Goal: Information Seeking & Learning: Learn about a topic

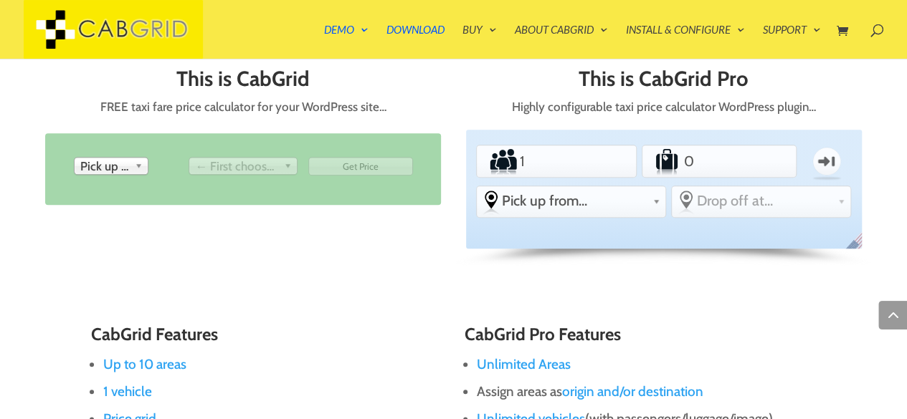
scroll to position [603, 0]
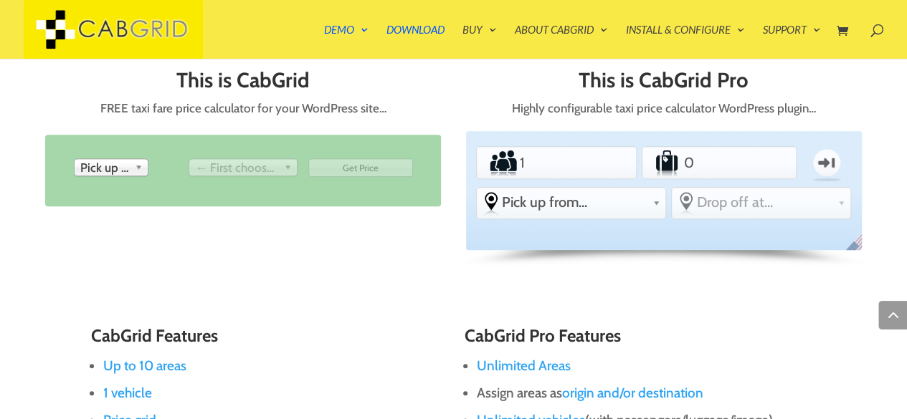
click at [454, 29] on li "Download" at bounding box center [423, 41] width 74 height 34
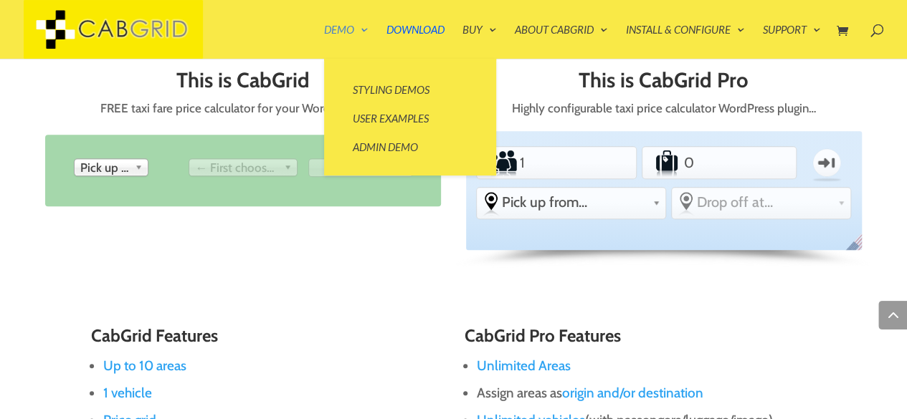
click at [355, 27] on link "Demo" at bounding box center [346, 41] width 44 height 34
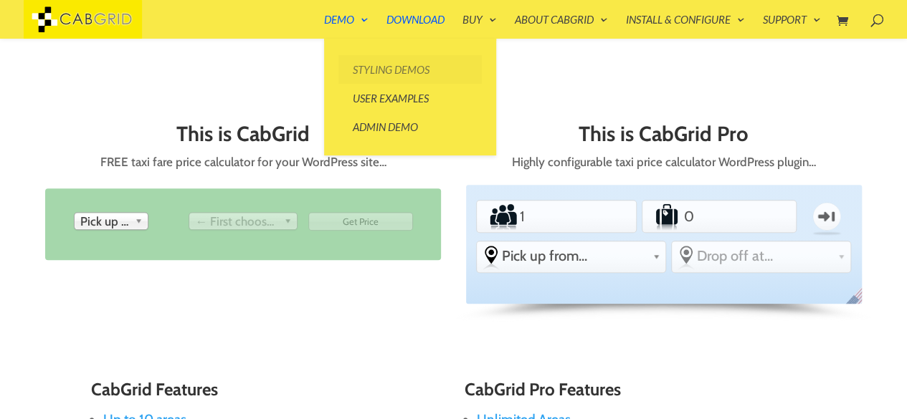
scroll to position [531, 0]
click at [375, 70] on link "Styling Demos" at bounding box center [409, 69] width 143 height 29
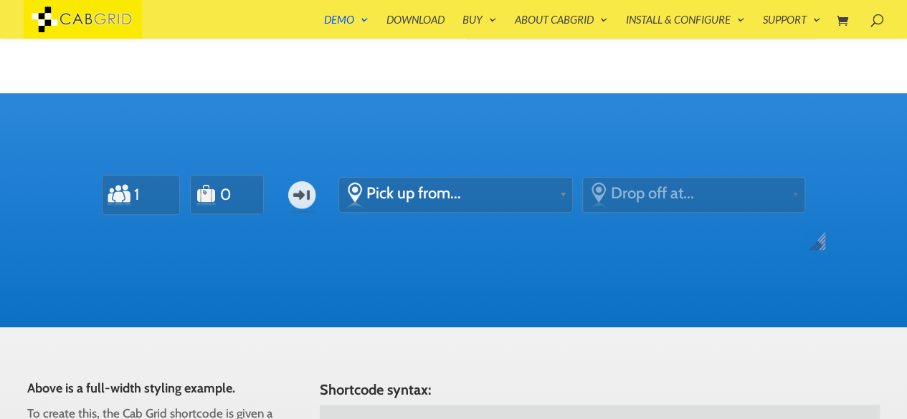
scroll to position [469, 0]
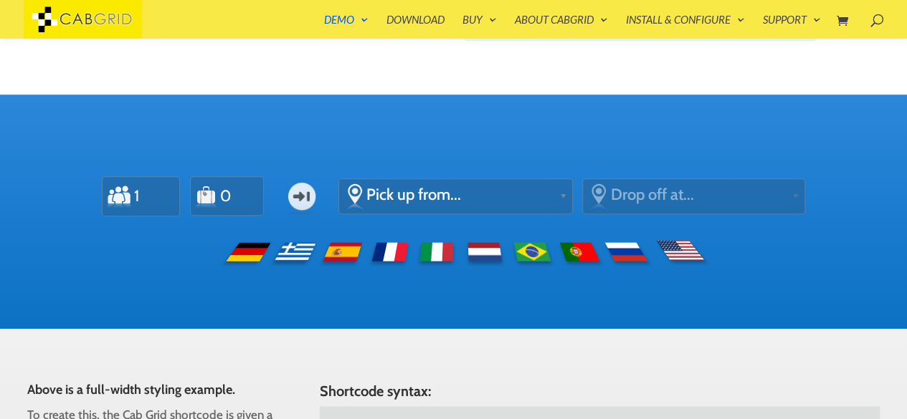
click at [822, 251] on div at bounding box center [453, 251] width 743 height 34
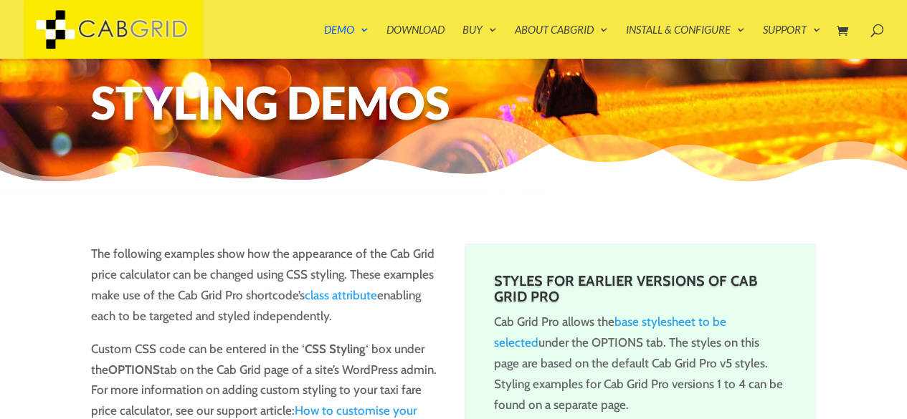
scroll to position [0, 0]
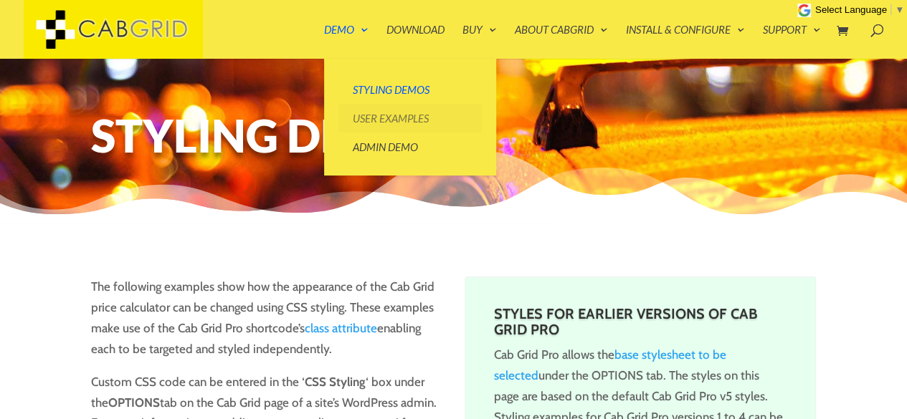
click at [384, 121] on link "User Examples" at bounding box center [409, 118] width 143 height 29
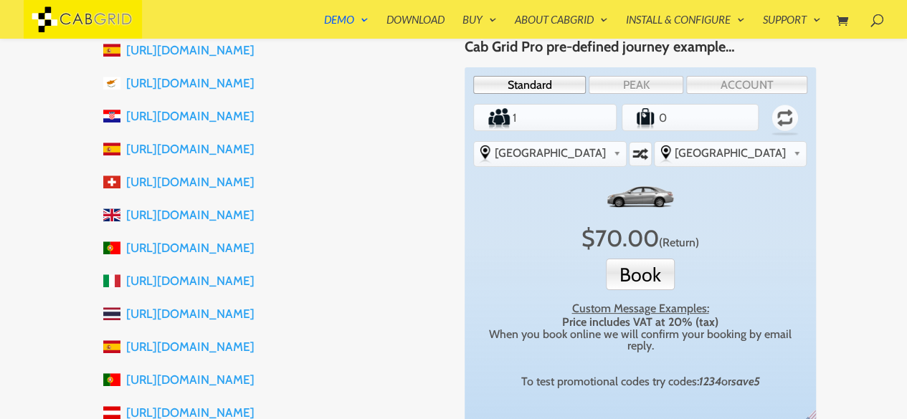
scroll to position [403, 0]
click at [184, 313] on link "https://smiletaxikhaolak.com" at bounding box center [190, 313] width 128 height 14
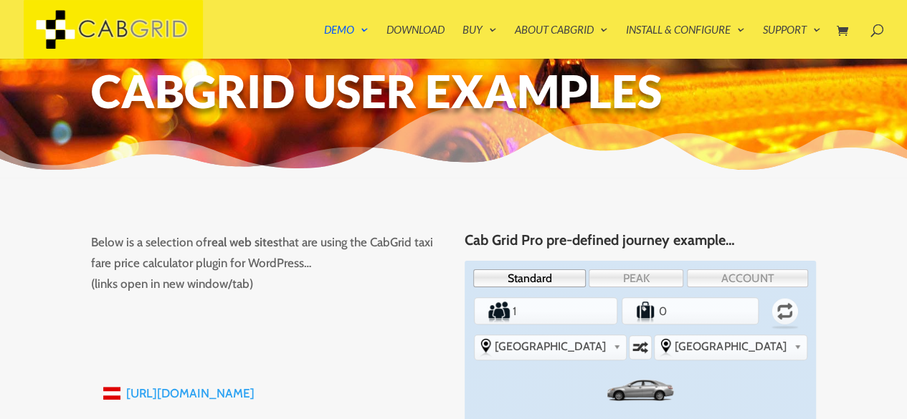
scroll to position [0, 0]
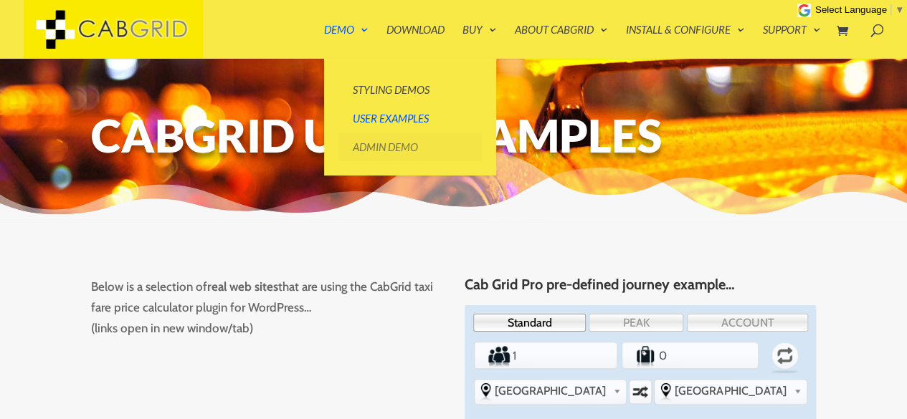
click at [358, 145] on link "Admin Demo" at bounding box center [409, 147] width 143 height 29
